Goal: Task Accomplishment & Management: Manage account settings

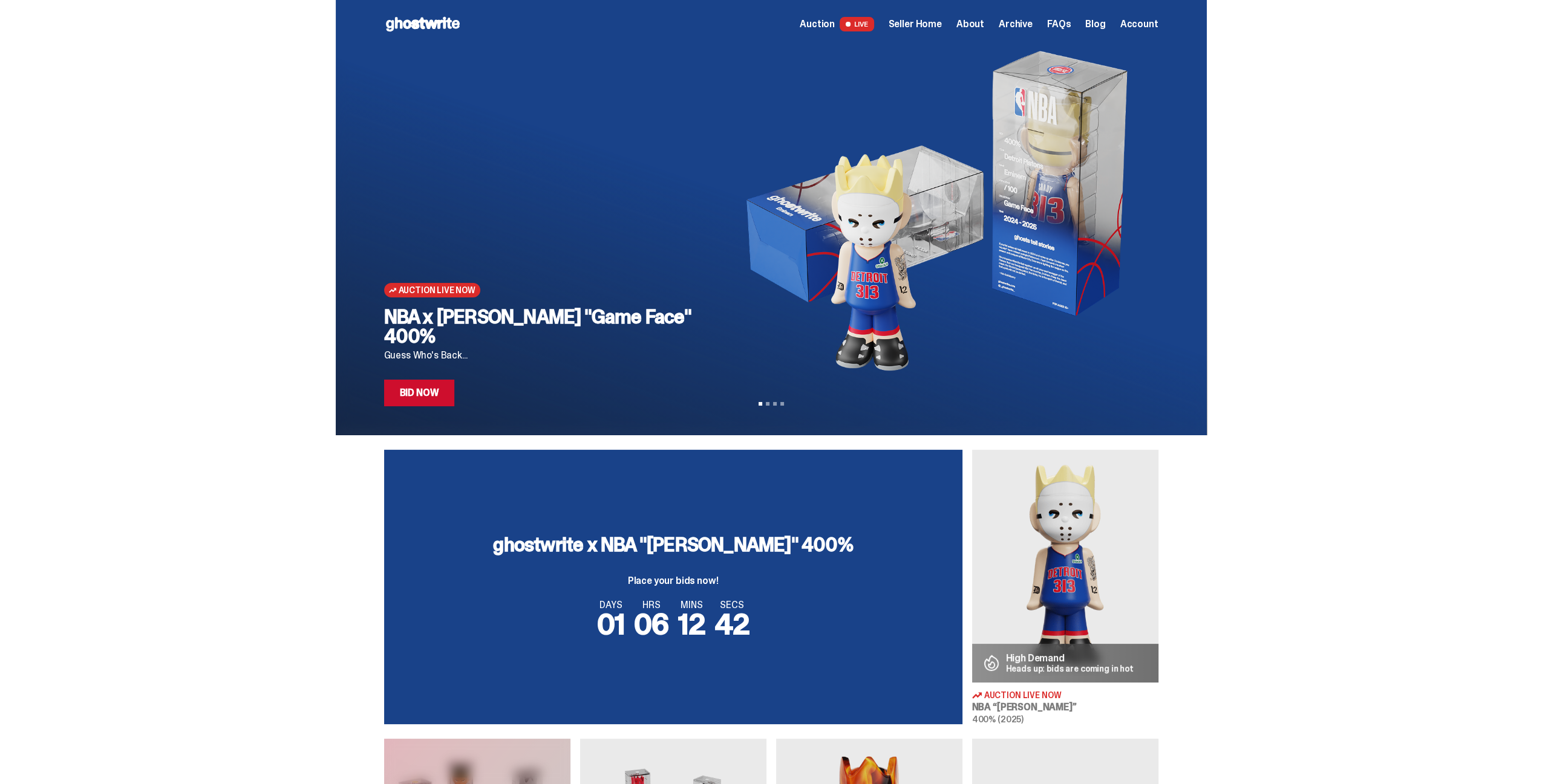
click at [914, 27] on span "Seller Home" at bounding box center [915, 24] width 53 height 10
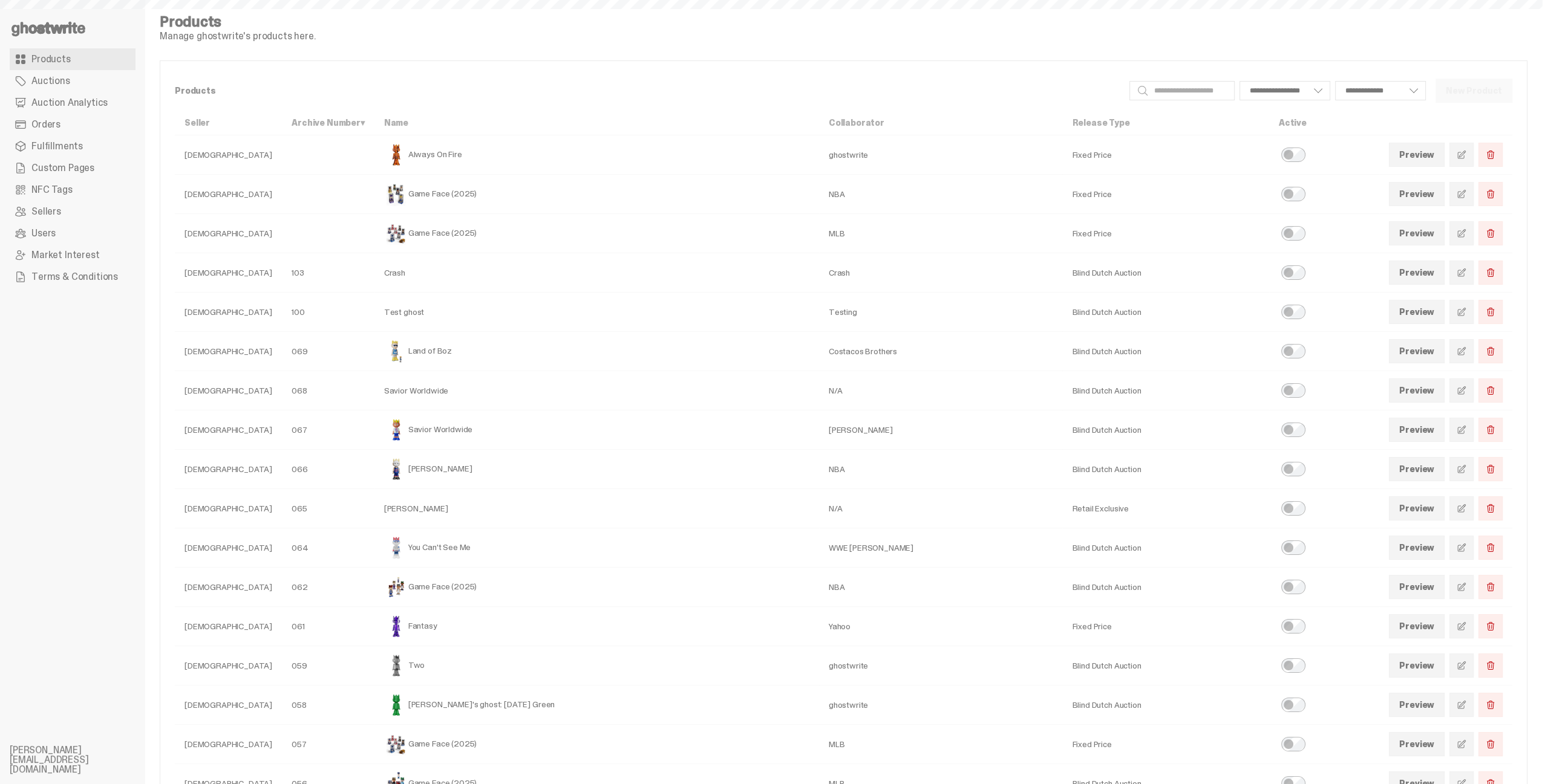
select select
click at [71, 105] on span "Auction Analytics" at bounding box center [69, 102] width 76 height 10
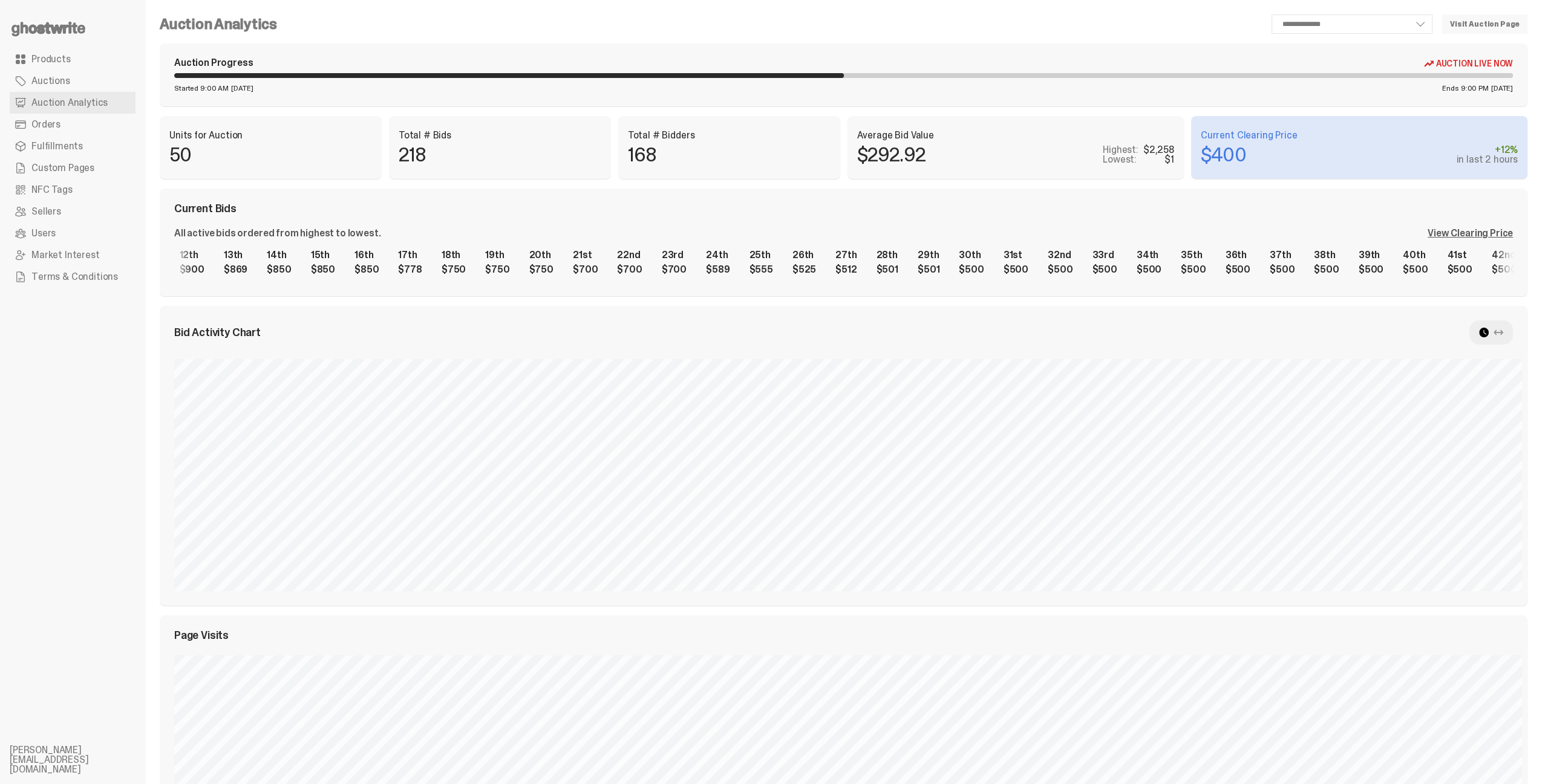
click at [775, 274] on div "1st $2,258 2nd $1,313 3rd $1,201 4th $1,200 5th $1,033 6th $1,005 7th $1,000 8t…" at bounding box center [844, 262] width 1339 height 39
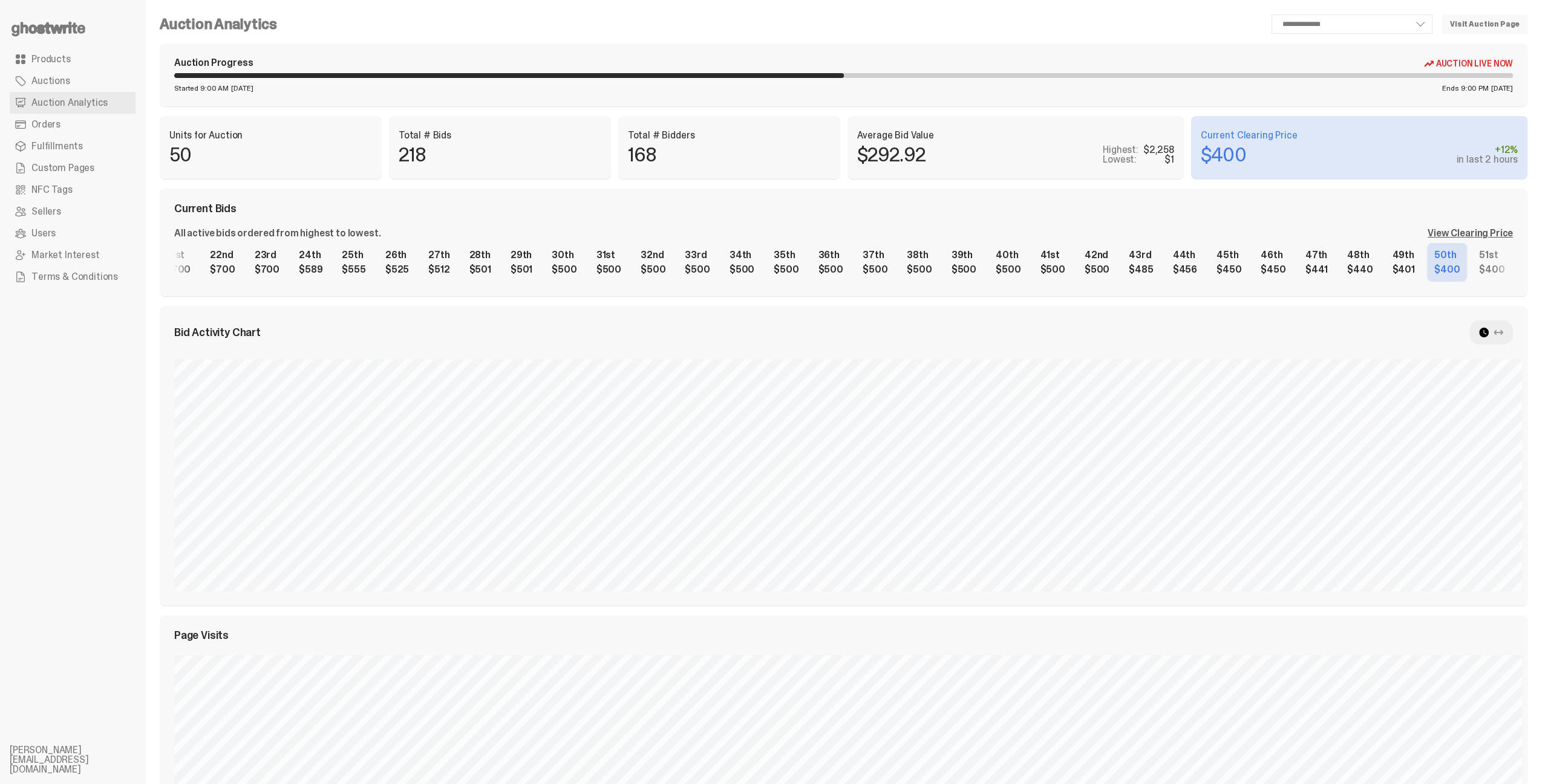
click at [822, 282] on div "1st $2,258 2nd $1,313 3rd $1,201 4th $1,200 5th $1,033 6th $1,005 7th $1,000 8t…" at bounding box center [844, 262] width 1339 height 39
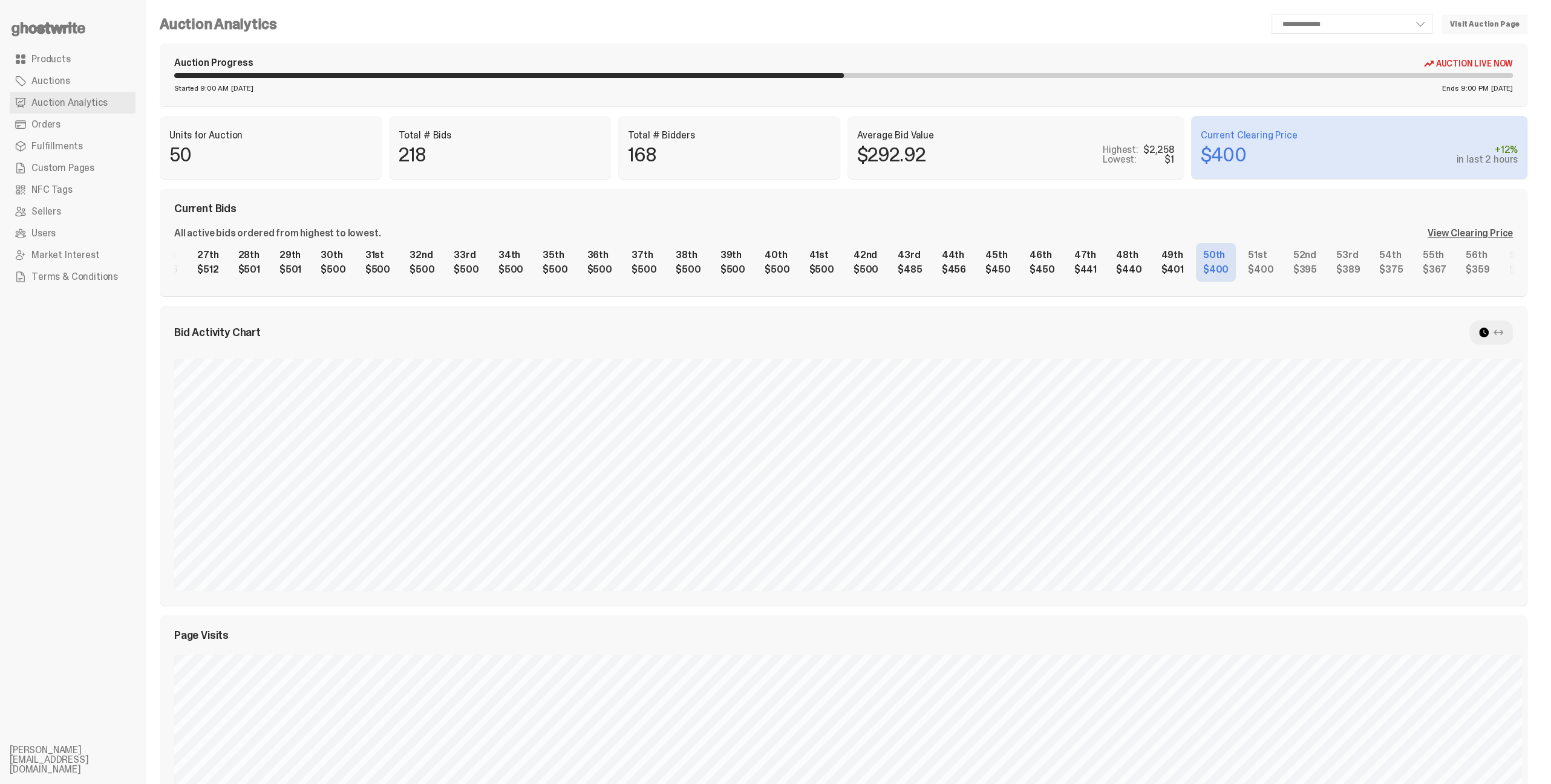
scroll to position [0, 1434]
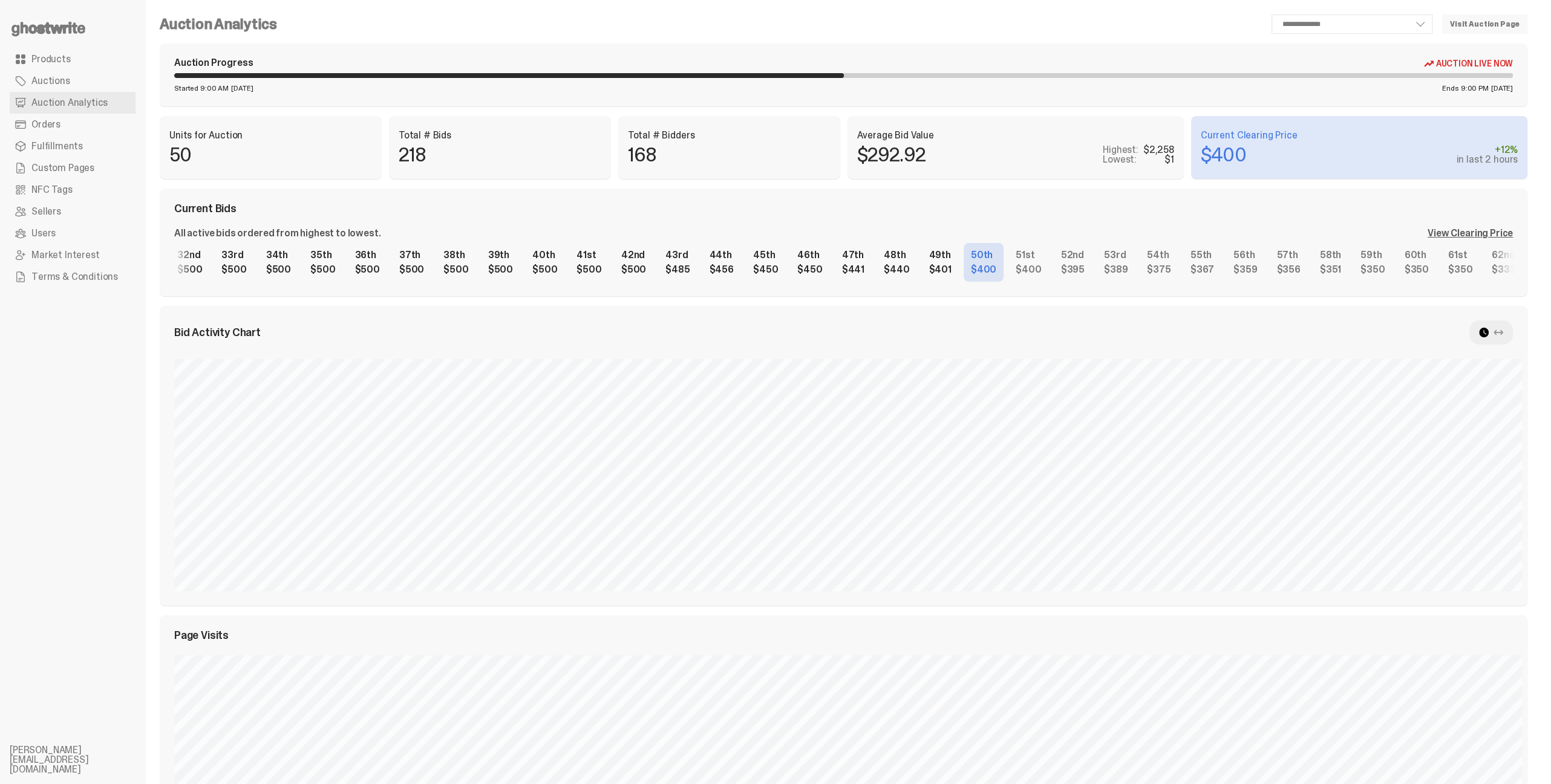
click at [838, 282] on div "1st $2,258 2nd $1,313 3rd $1,201 4th $1,200 5th $1,033 6th $1,005 7th $1,000 8t…" at bounding box center [844, 262] width 1339 height 39
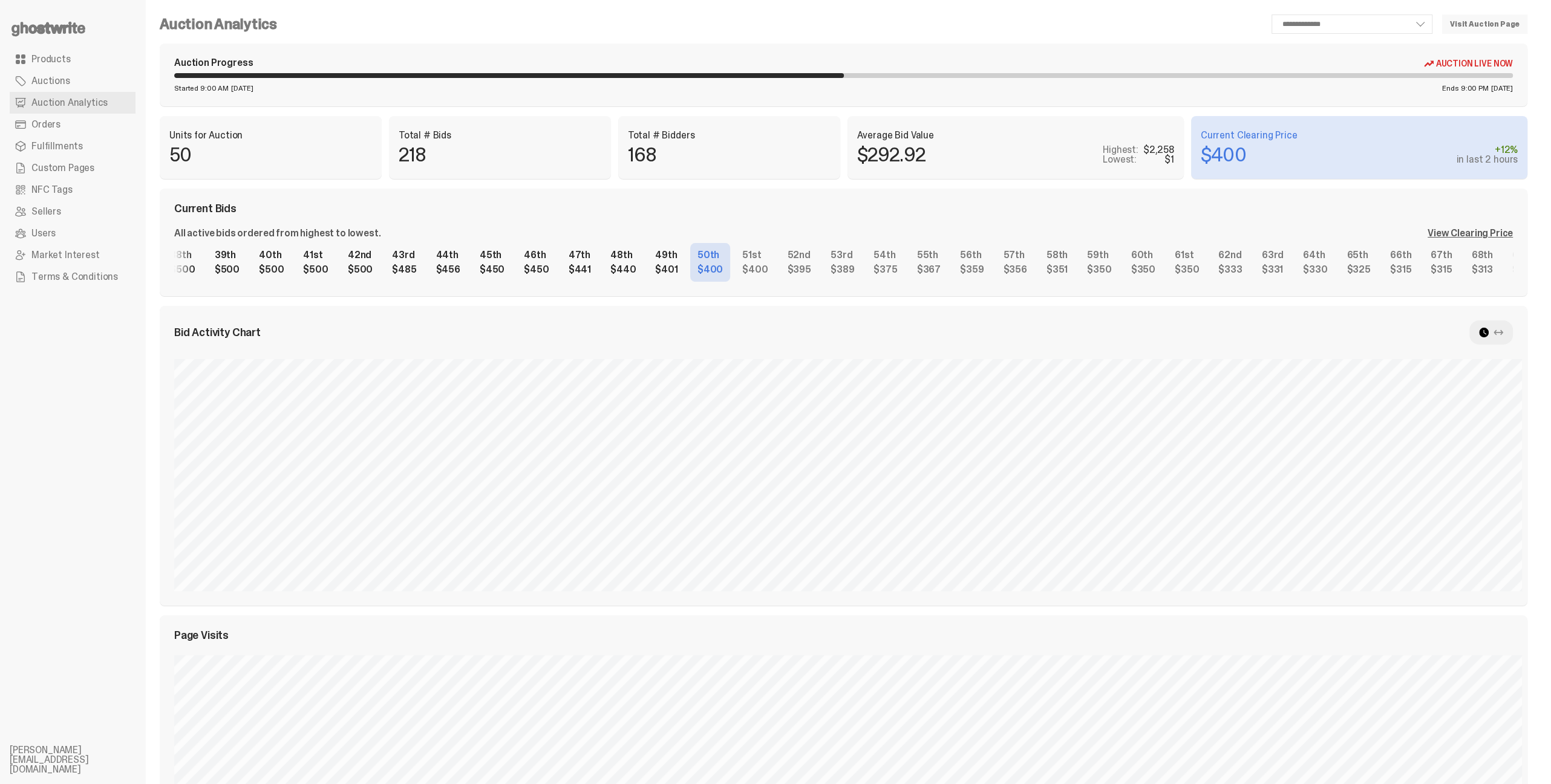
scroll to position [0, 1726]
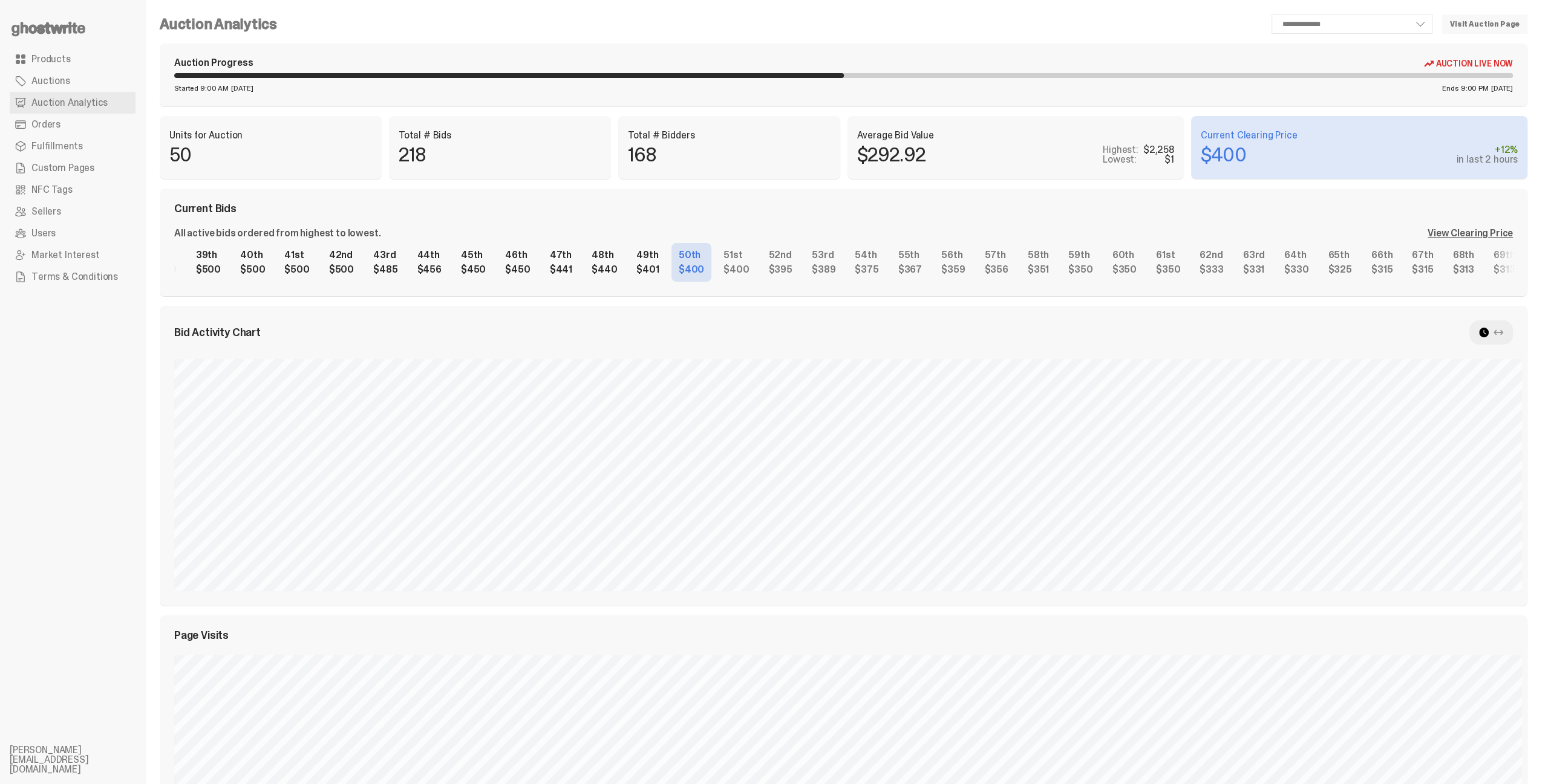
click at [918, 275] on div "1st $2,258 2nd $1,313 3rd $1,201 4th $1,200 5th $1,033 6th $1,005 7th $1,000 8t…" at bounding box center [844, 262] width 1339 height 39
click at [1112, 277] on div "1st $2,258 2nd $1,313 3rd $1,201 4th $1,200 5th $1,033 6th $1,005 7th $1,000 8t…" at bounding box center [844, 262] width 1339 height 39
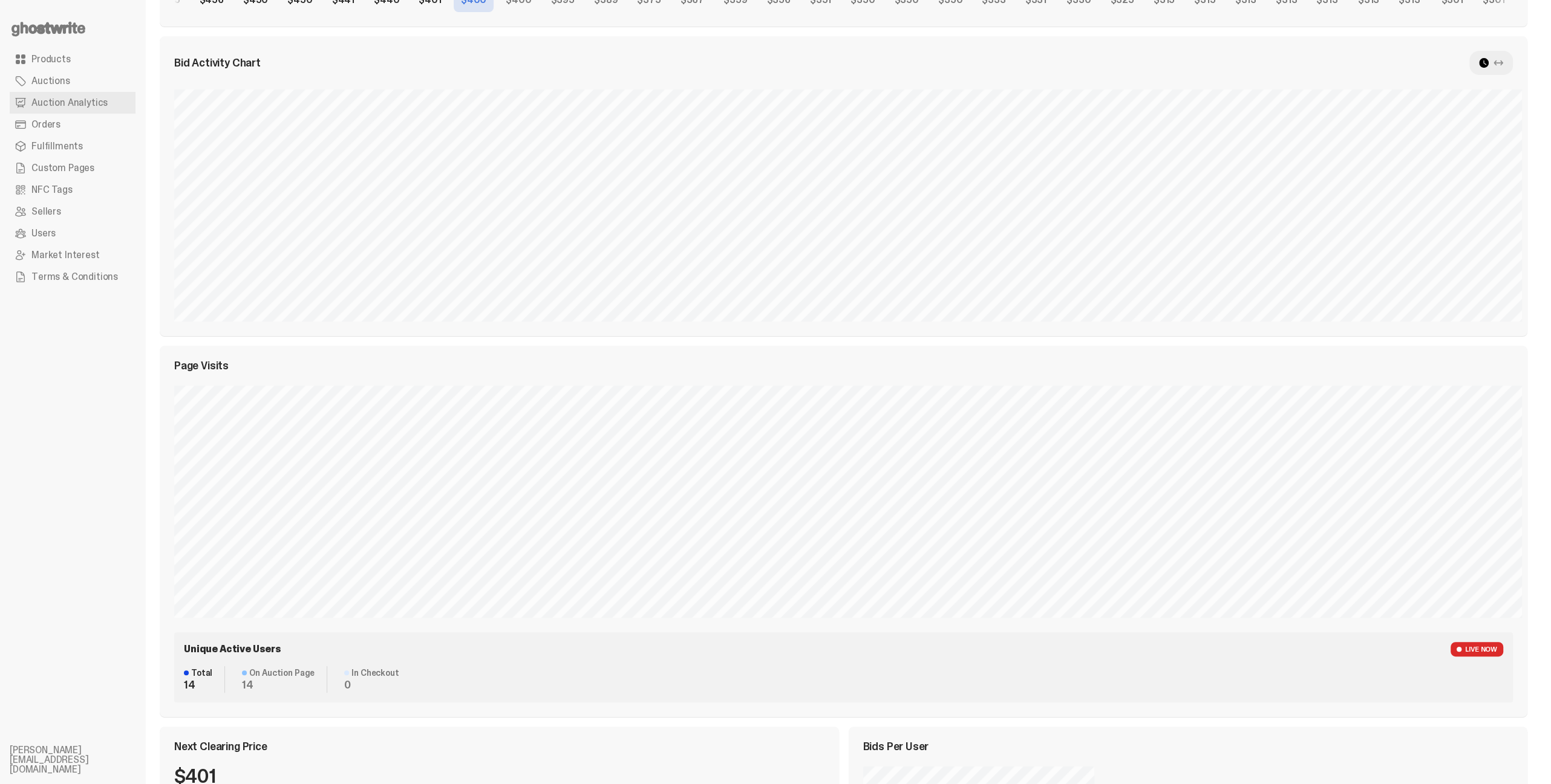
scroll to position [0, 0]
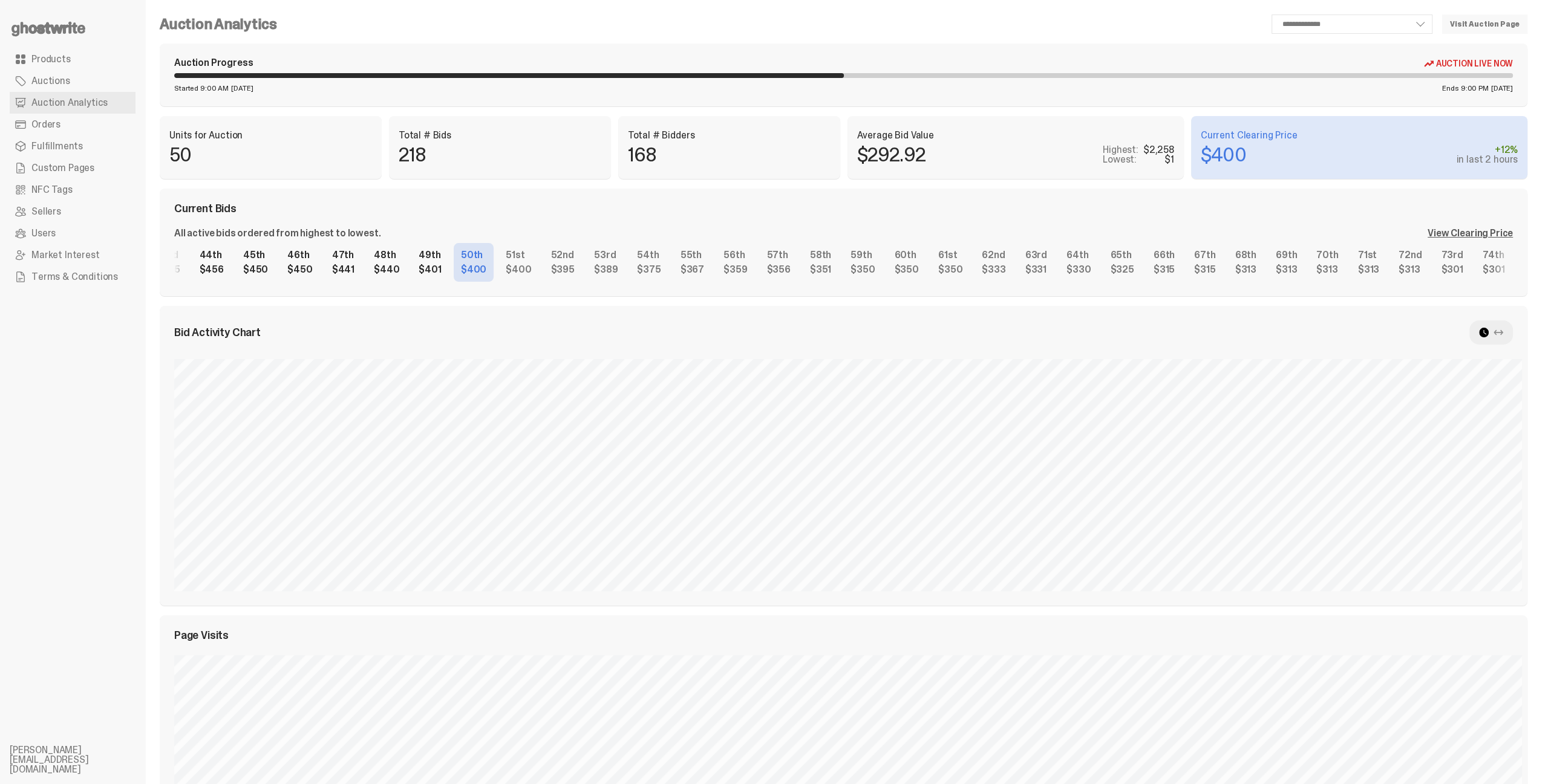
select select "**"
